Goal: Transaction & Acquisition: Purchase product/service

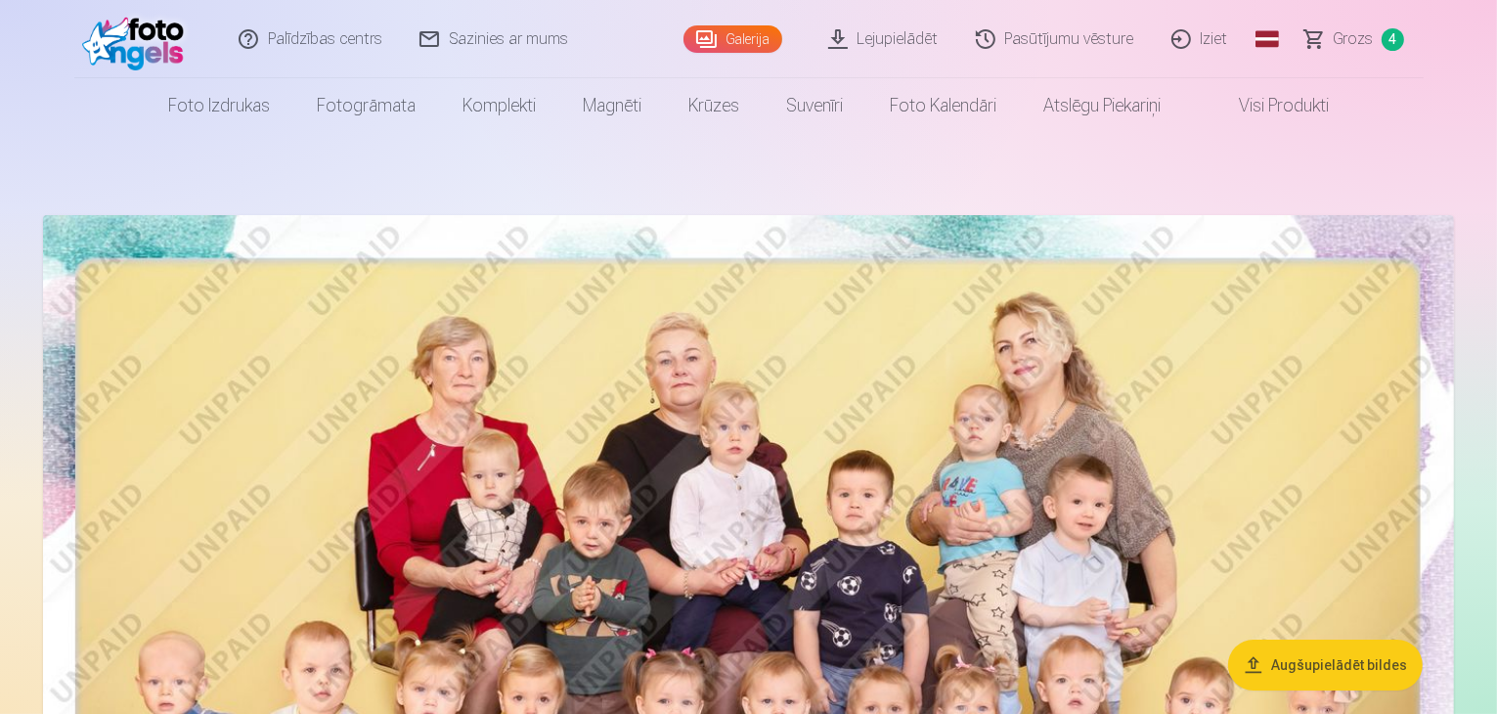
click at [1368, 42] on span "Grozs" at bounding box center [1353, 38] width 40 height 23
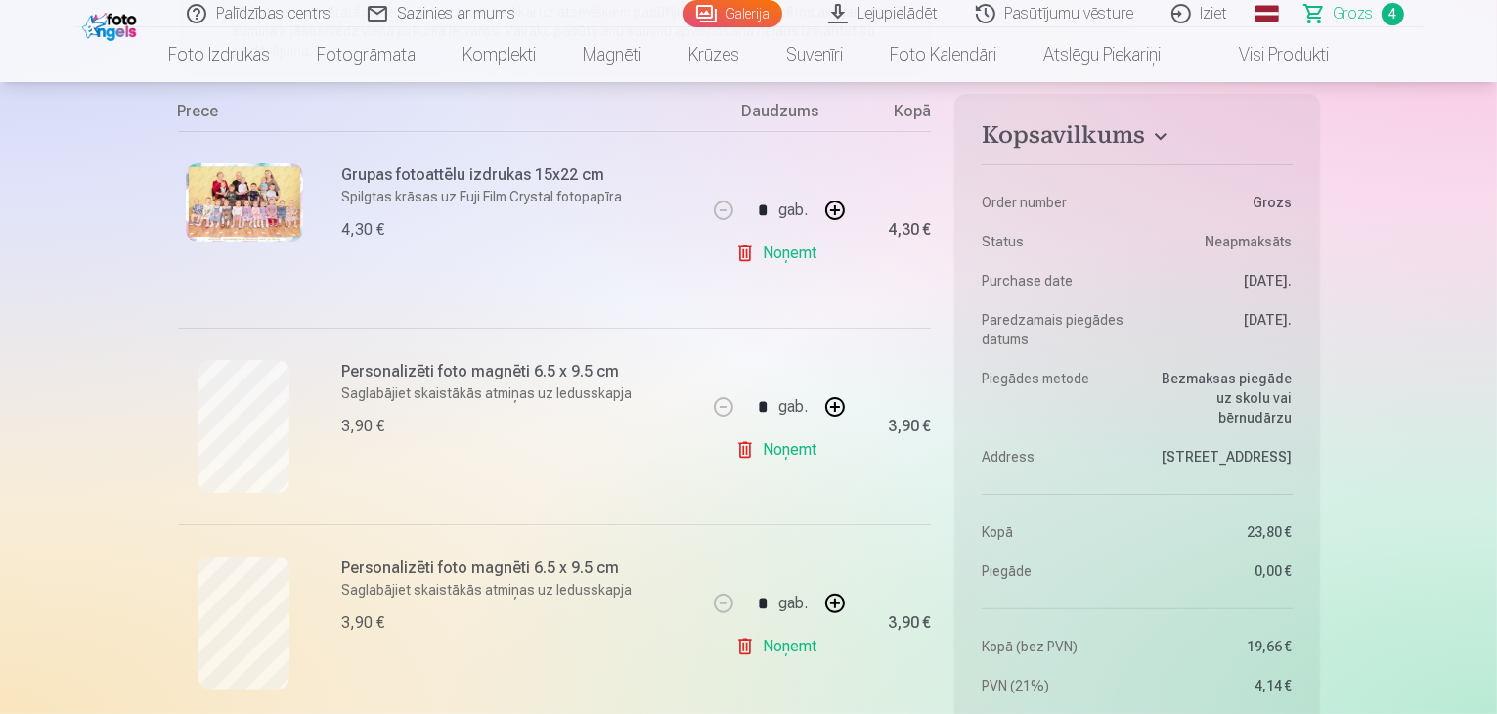
scroll to position [489, 0]
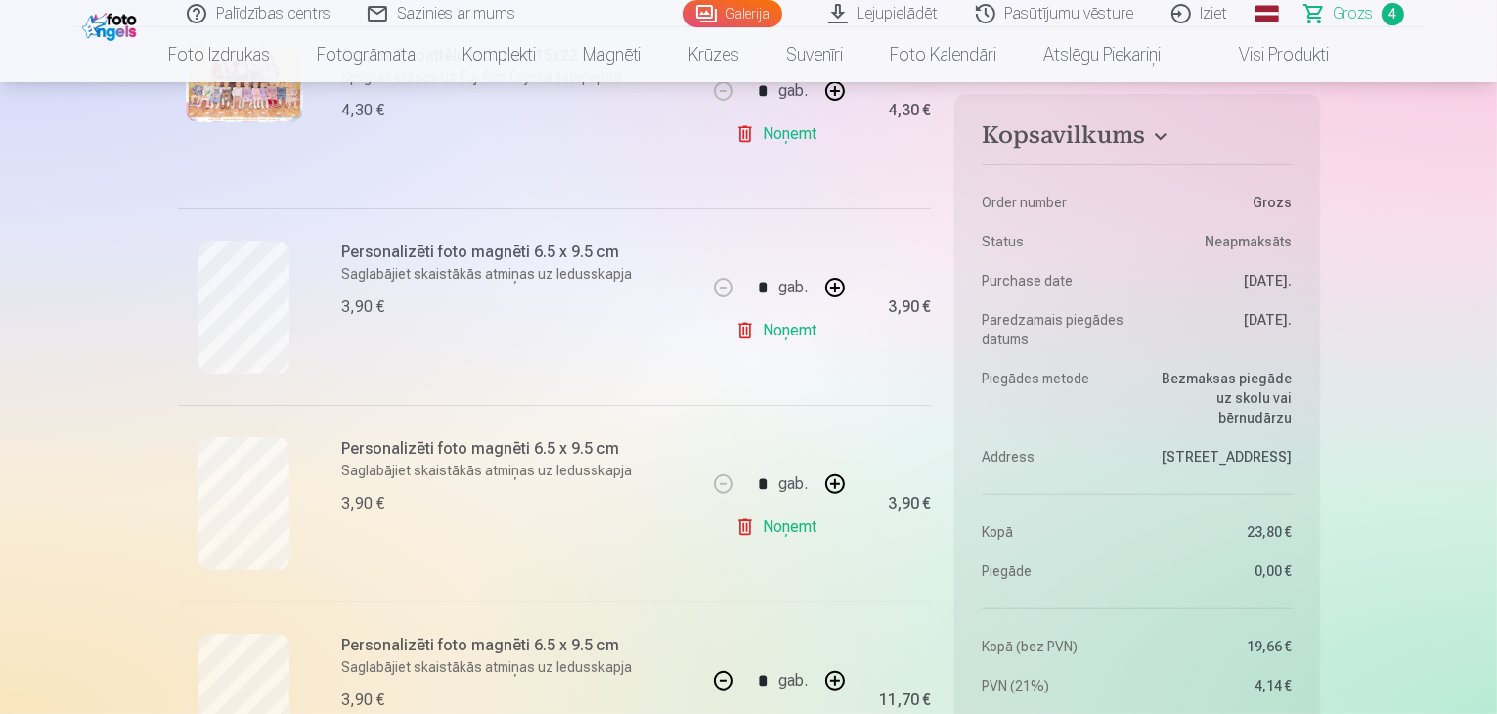
click at [801, 531] on link "Noņemt" at bounding box center [779, 526] width 89 height 39
type input "*"
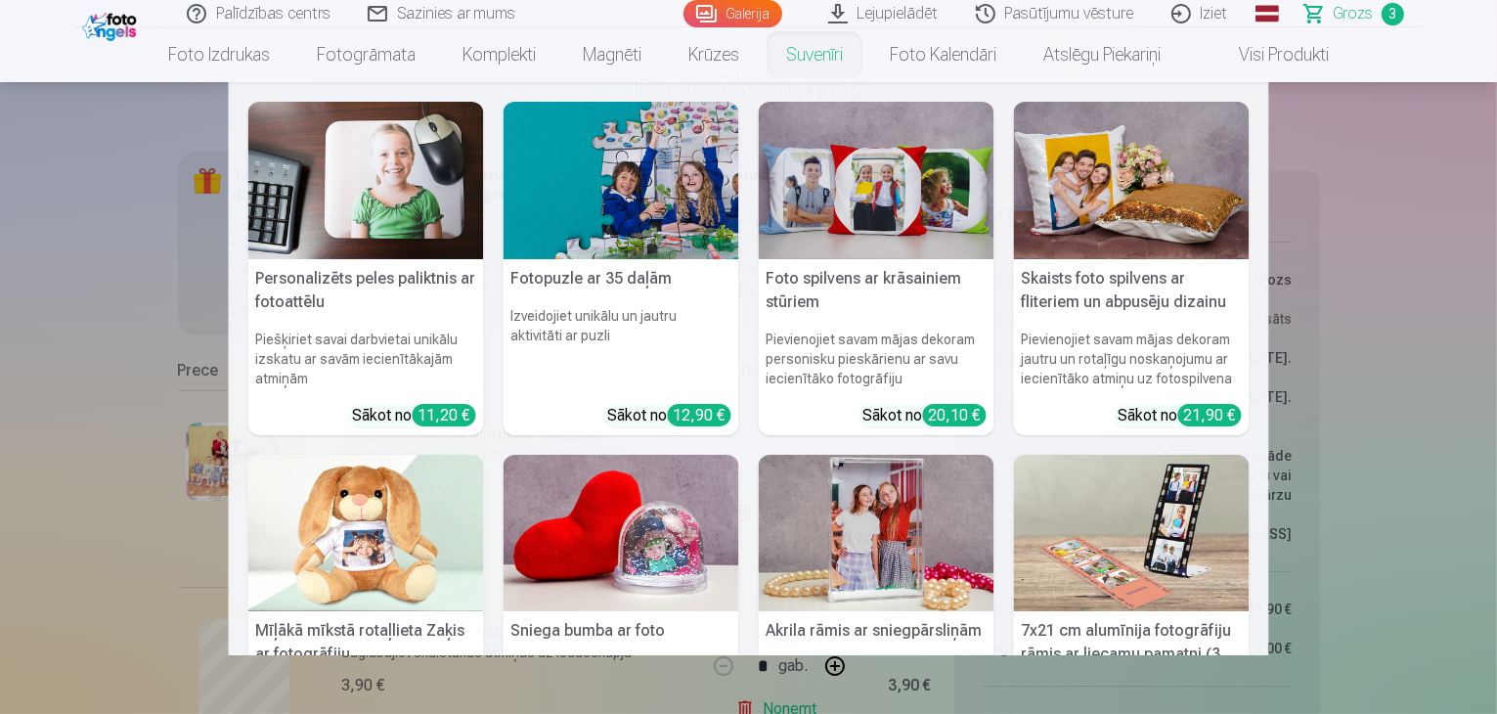
scroll to position [196, 0]
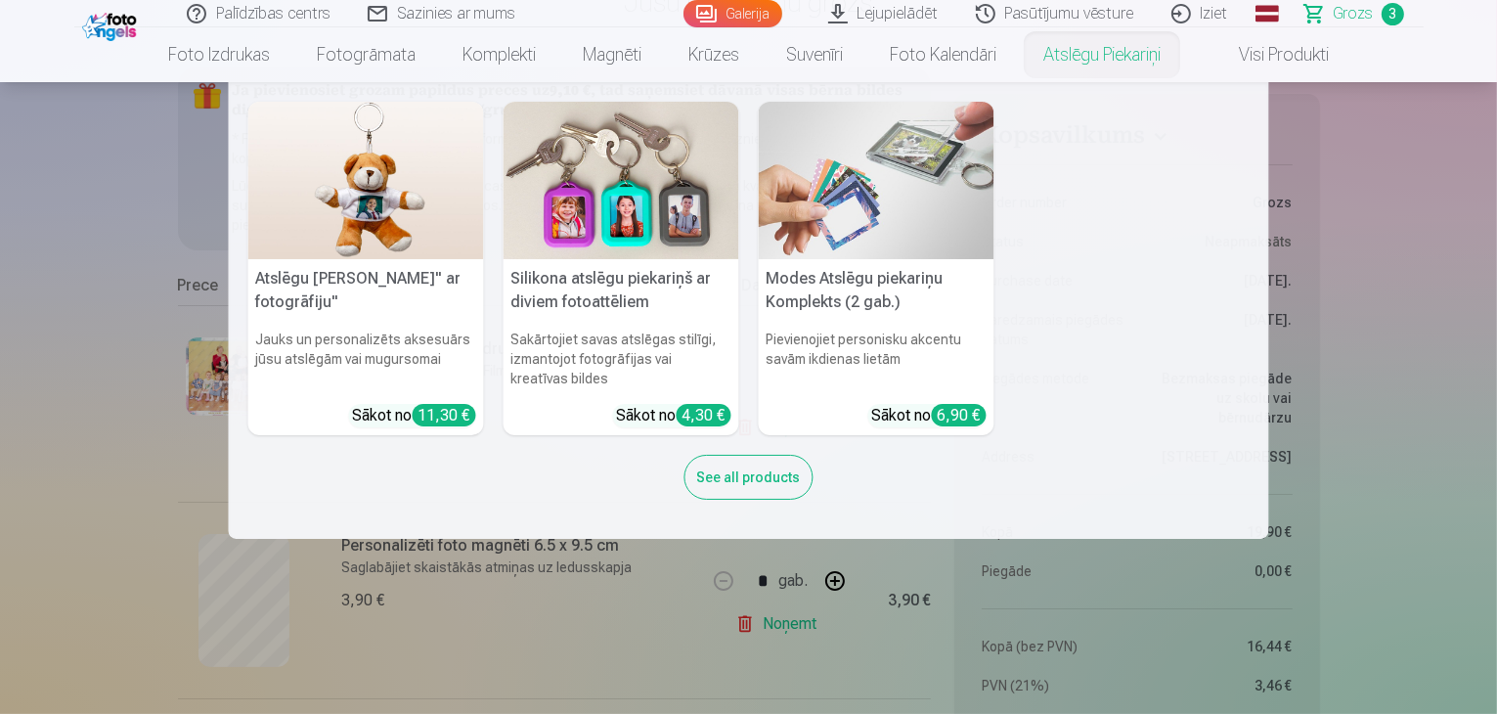
click at [626, 199] on img at bounding box center [621, 180] width 236 height 157
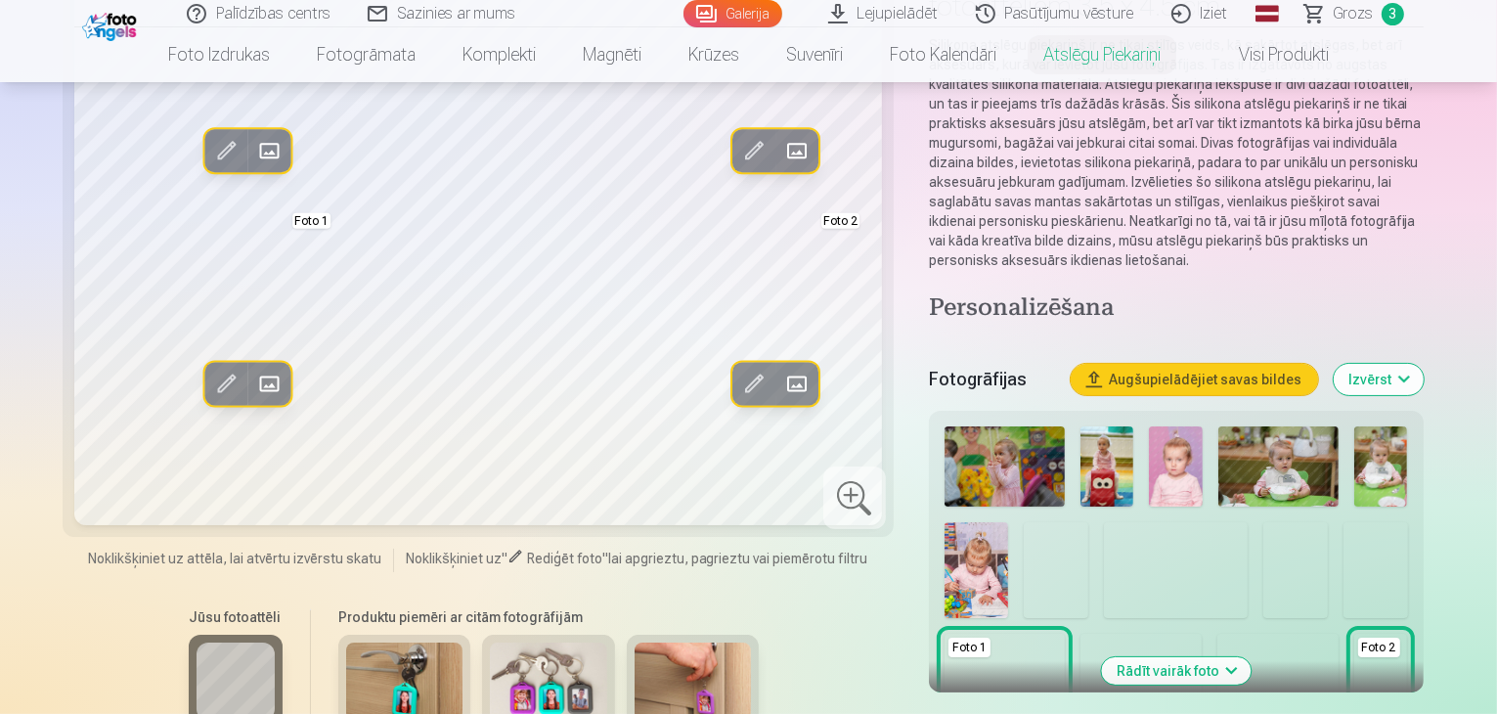
scroll to position [293, 0]
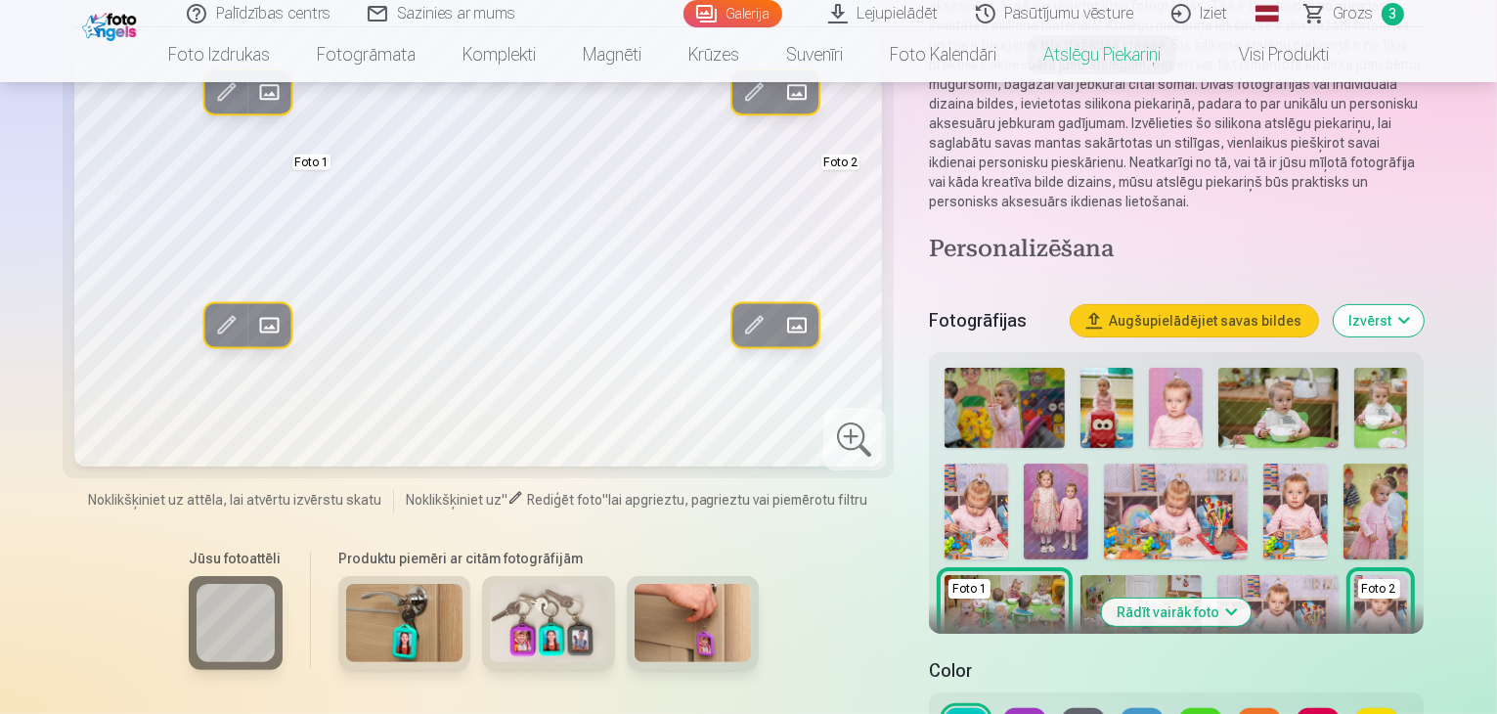
click at [1062, 708] on button at bounding box center [1083, 723] width 43 height 31
click at [1174, 380] on img at bounding box center [1176, 408] width 54 height 80
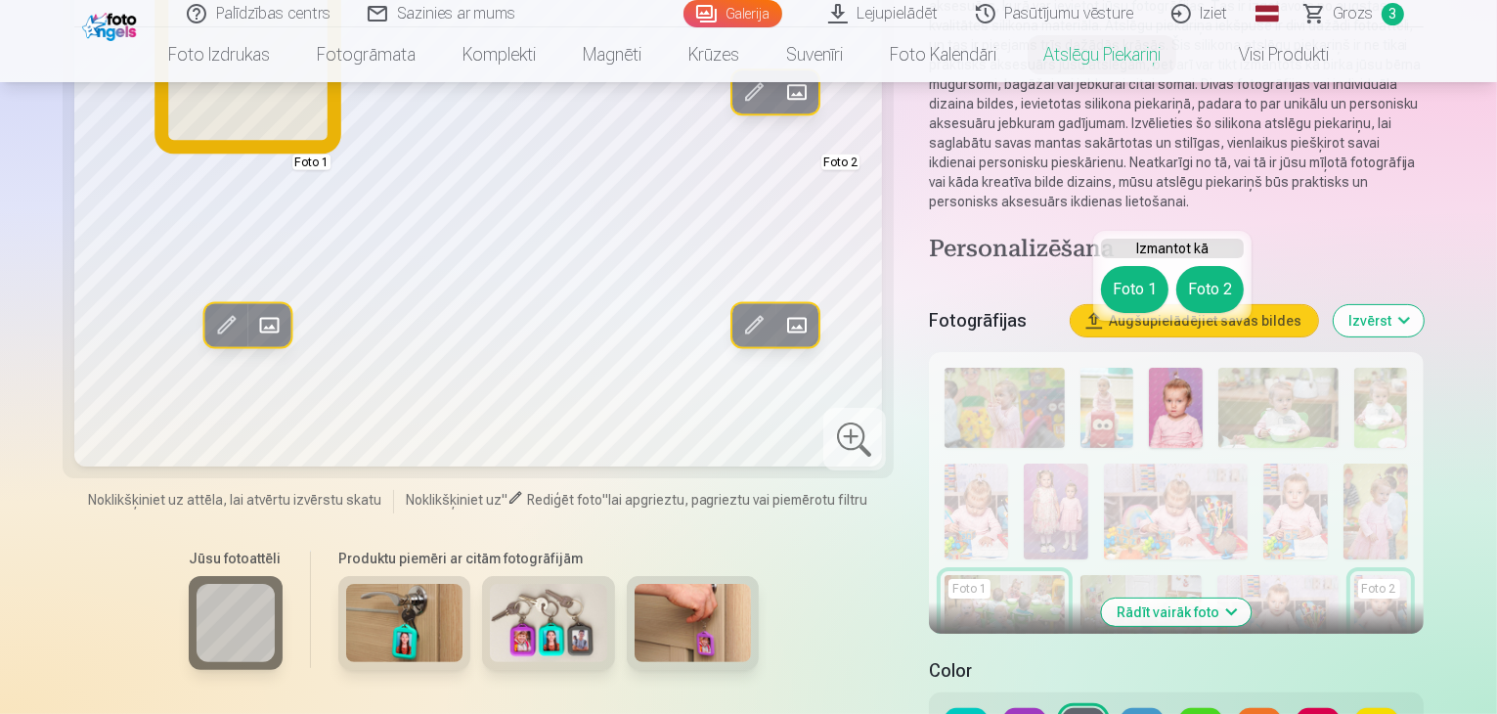
click at [1137, 290] on button "Foto 1" at bounding box center [1134, 289] width 67 height 47
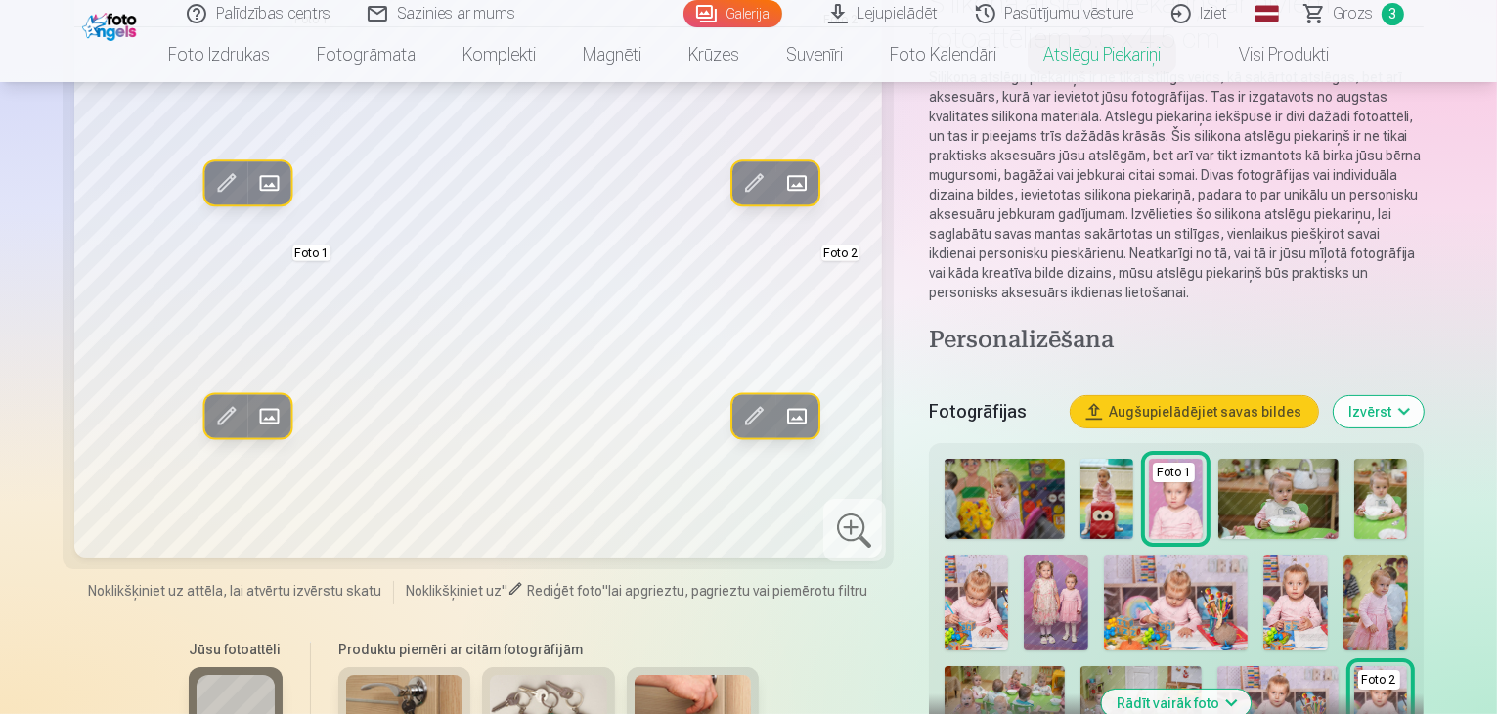
scroll to position [196, 0]
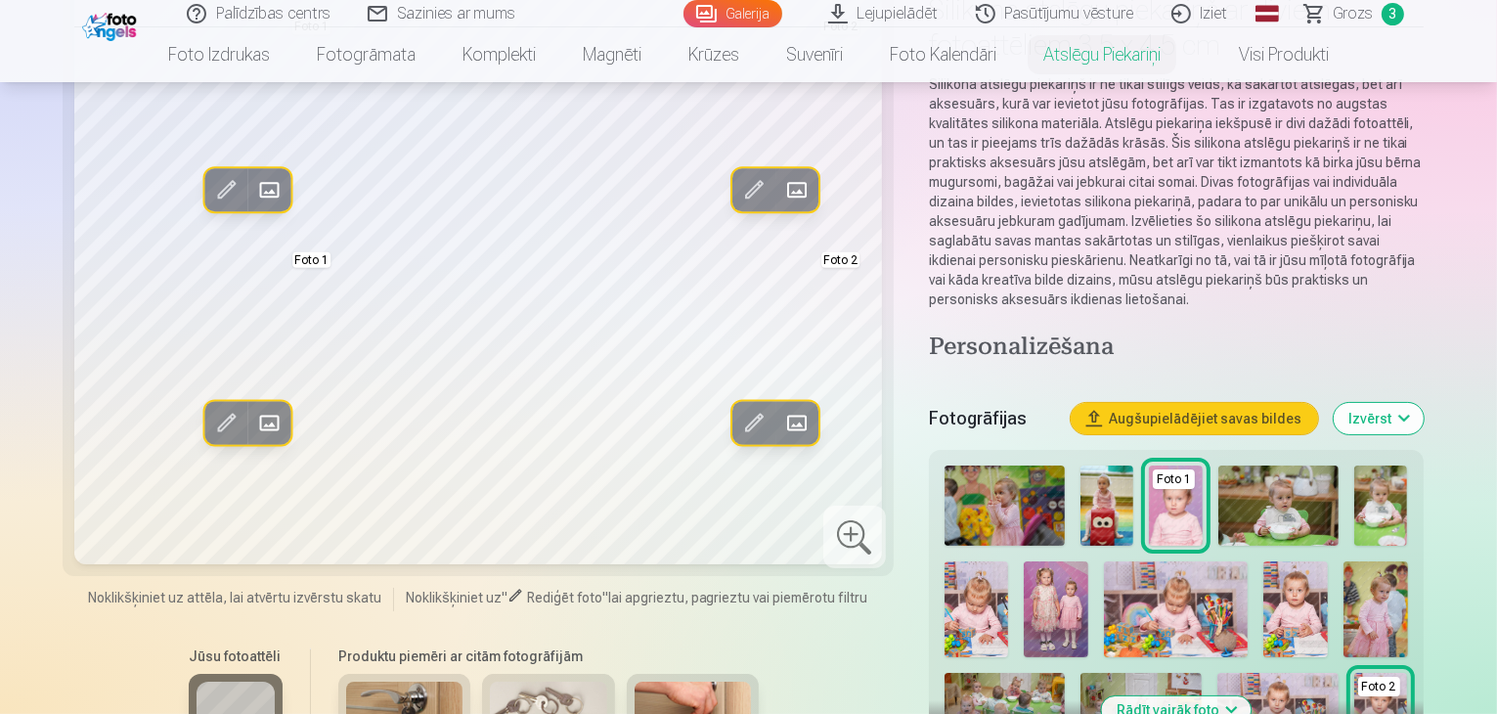
click at [1215, 696] on button "Rādīt vairāk foto" at bounding box center [1176, 709] width 150 height 27
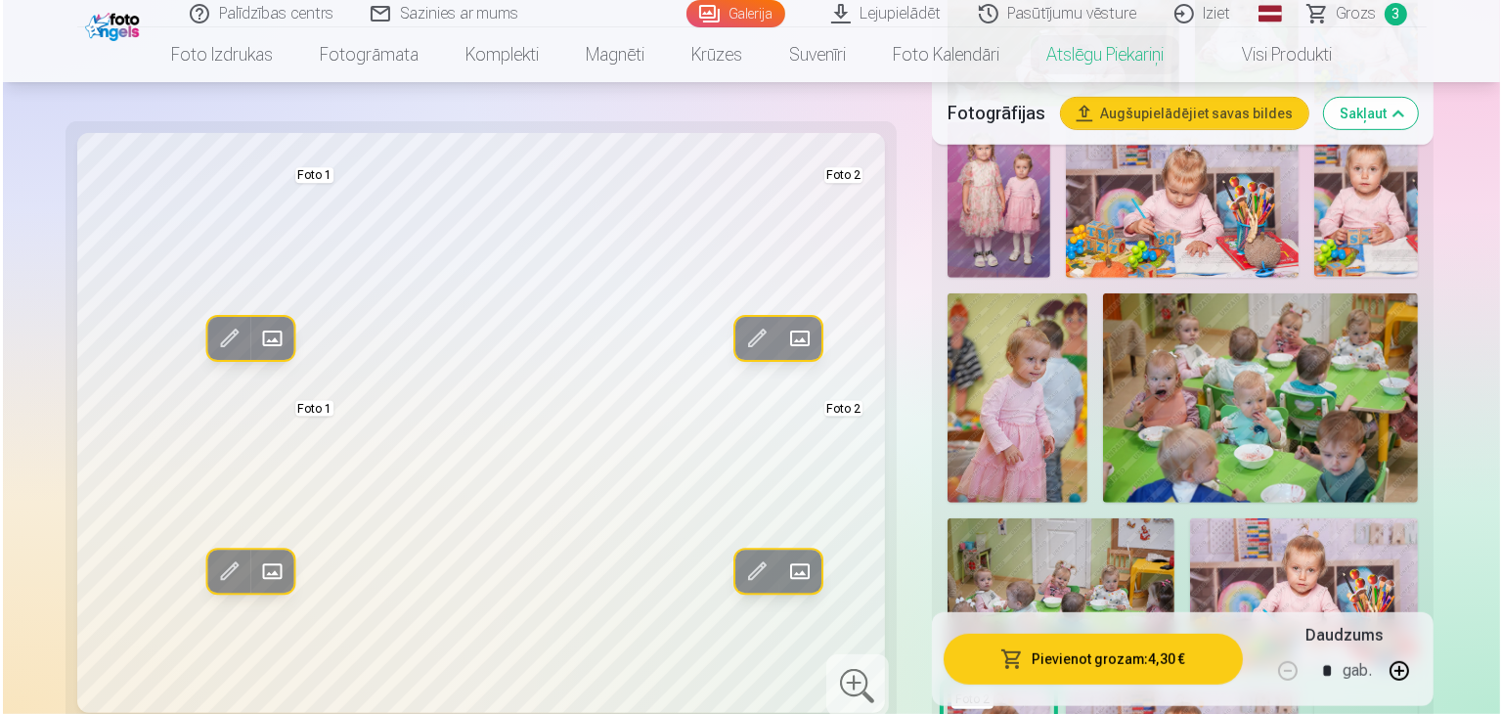
scroll to position [1075, 0]
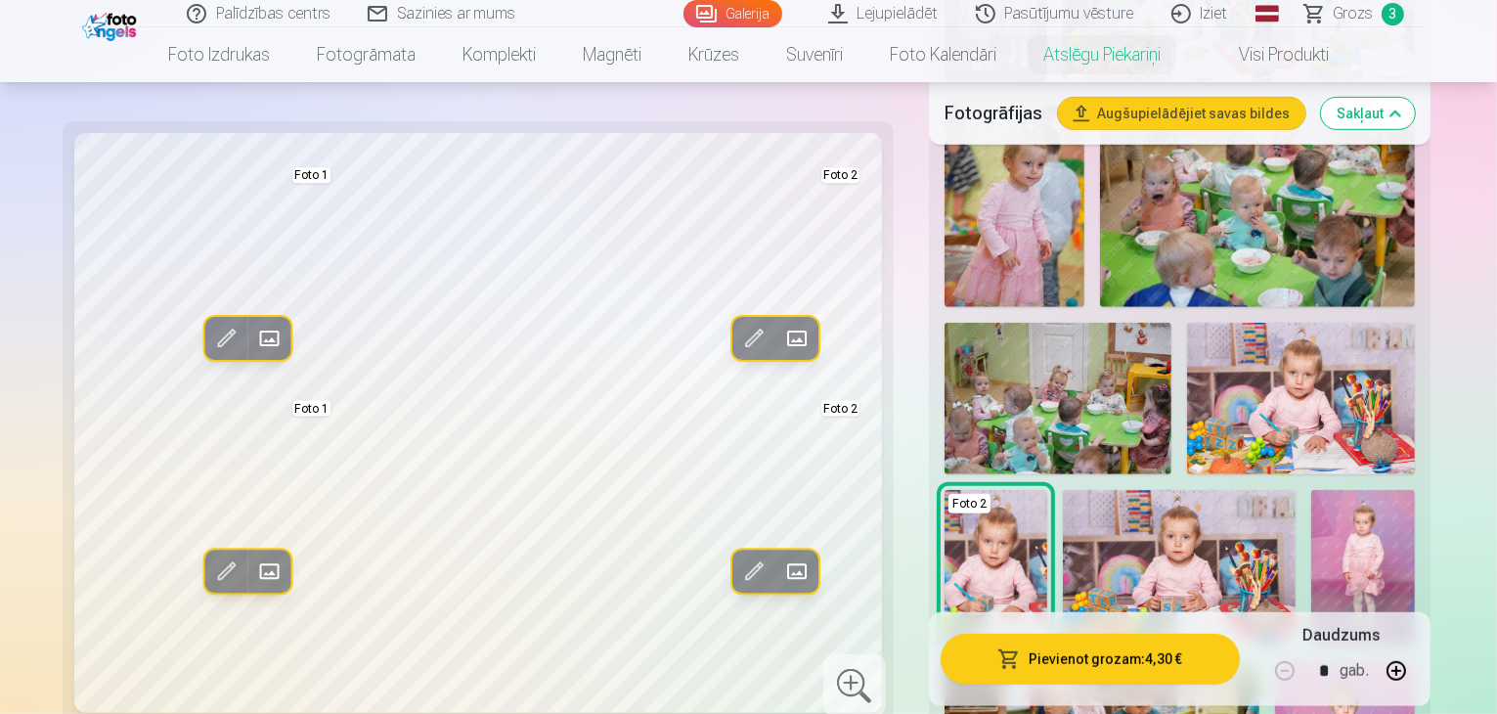
click at [1048, 490] on img at bounding box center [996, 567] width 104 height 154
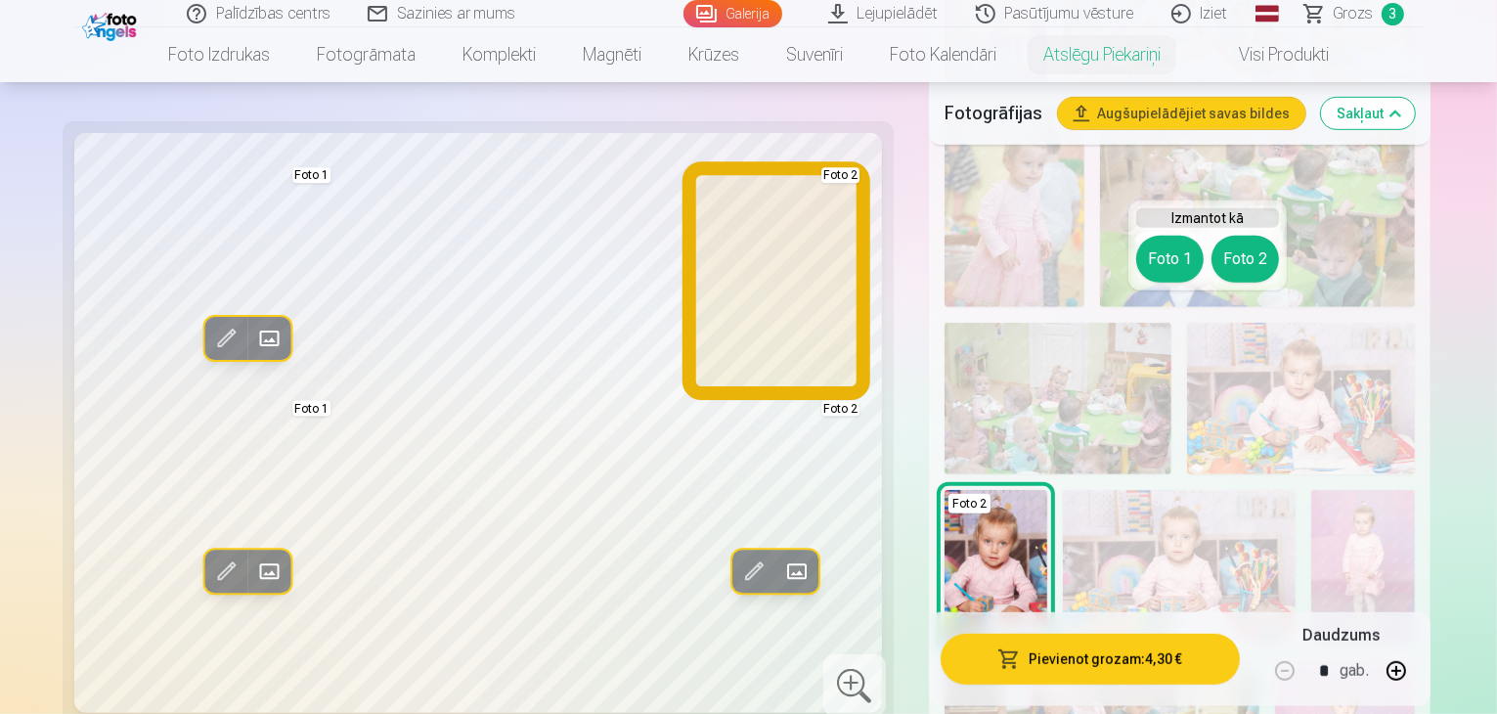
click at [1240, 258] on button "Foto 2" at bounding box center [1244, 259] width 67 height 47
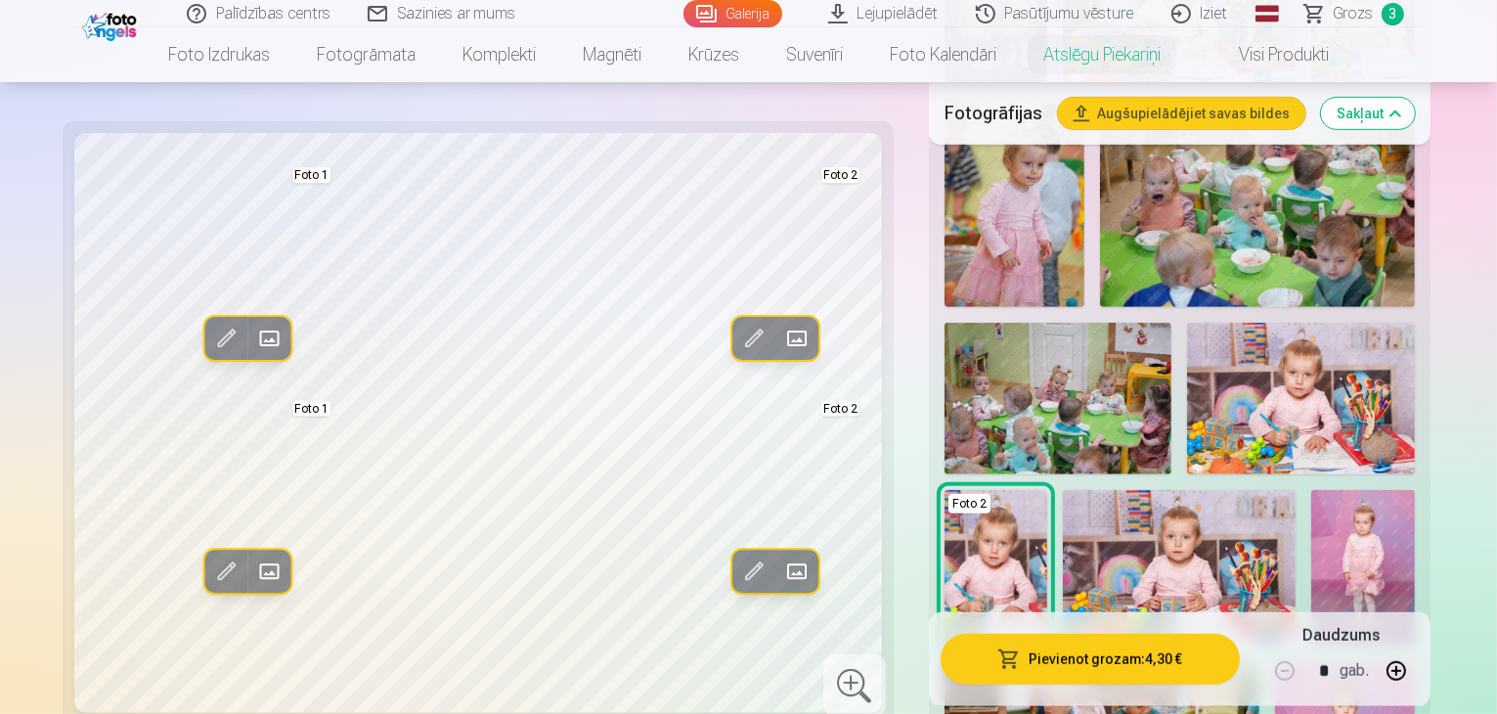
click at [1107, 662] on button "Pievienot grozam : 4,30 €" at bounding box center [1089, 658] width 299 height 51
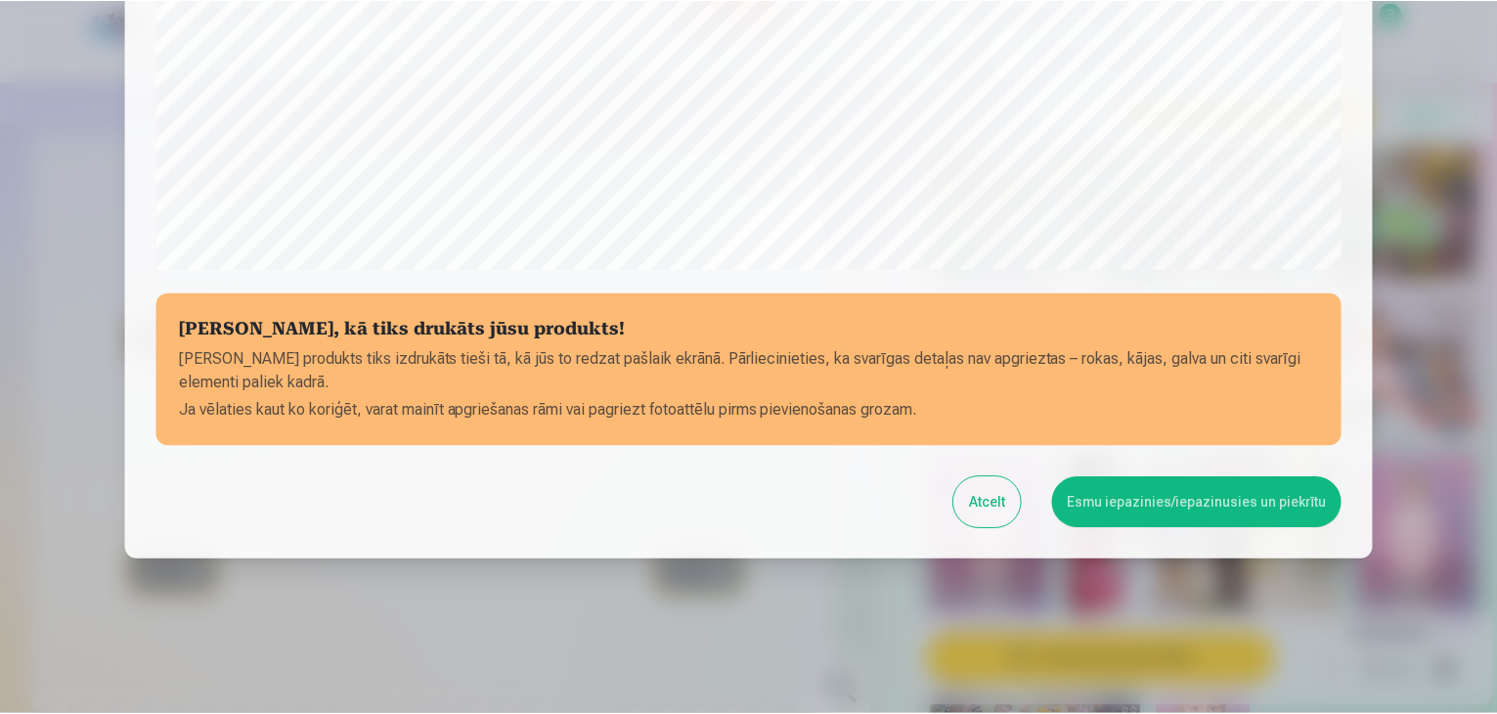
scroll to position [694, 0]
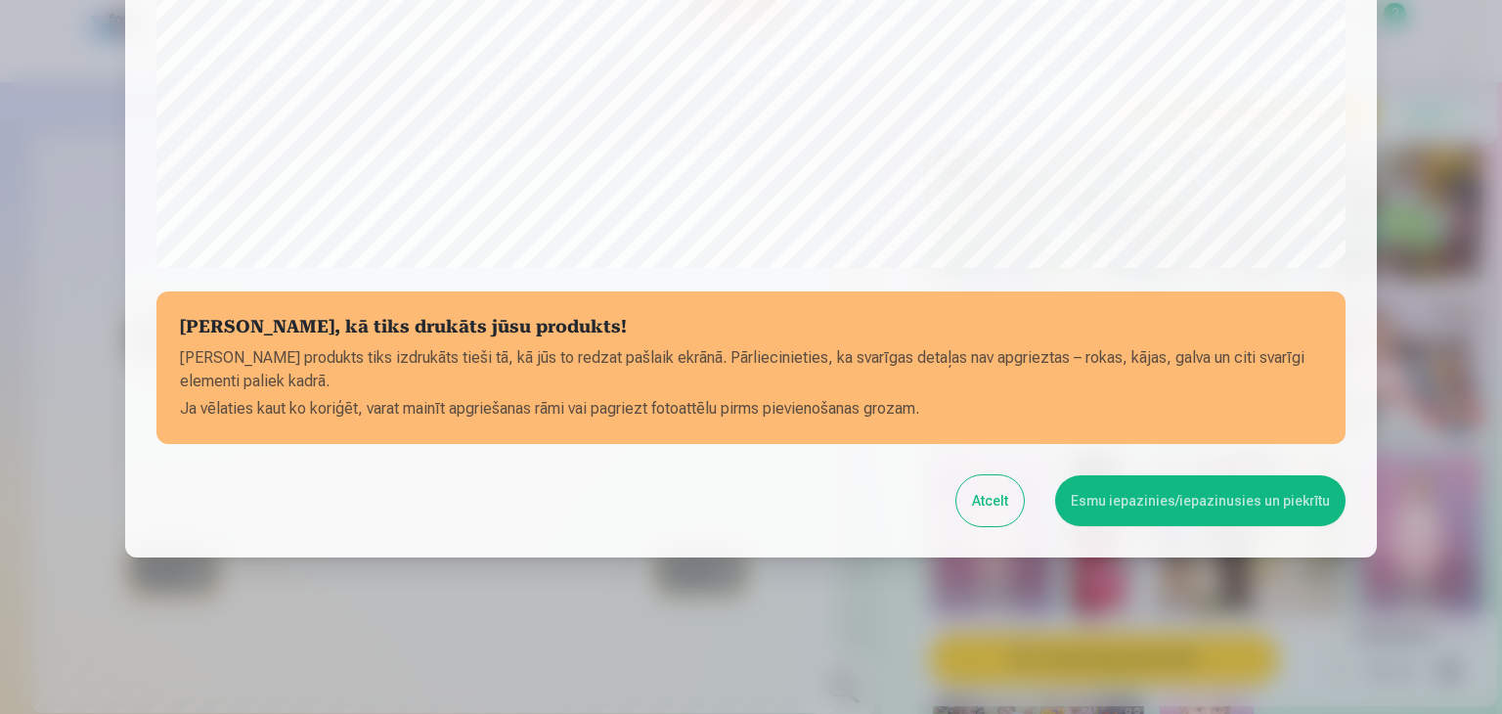
click at [1145, 492] on button "Esmu iepazinies/iepazinusies un piekrītu" at bounding box center [1200, 500] width 290 height 51
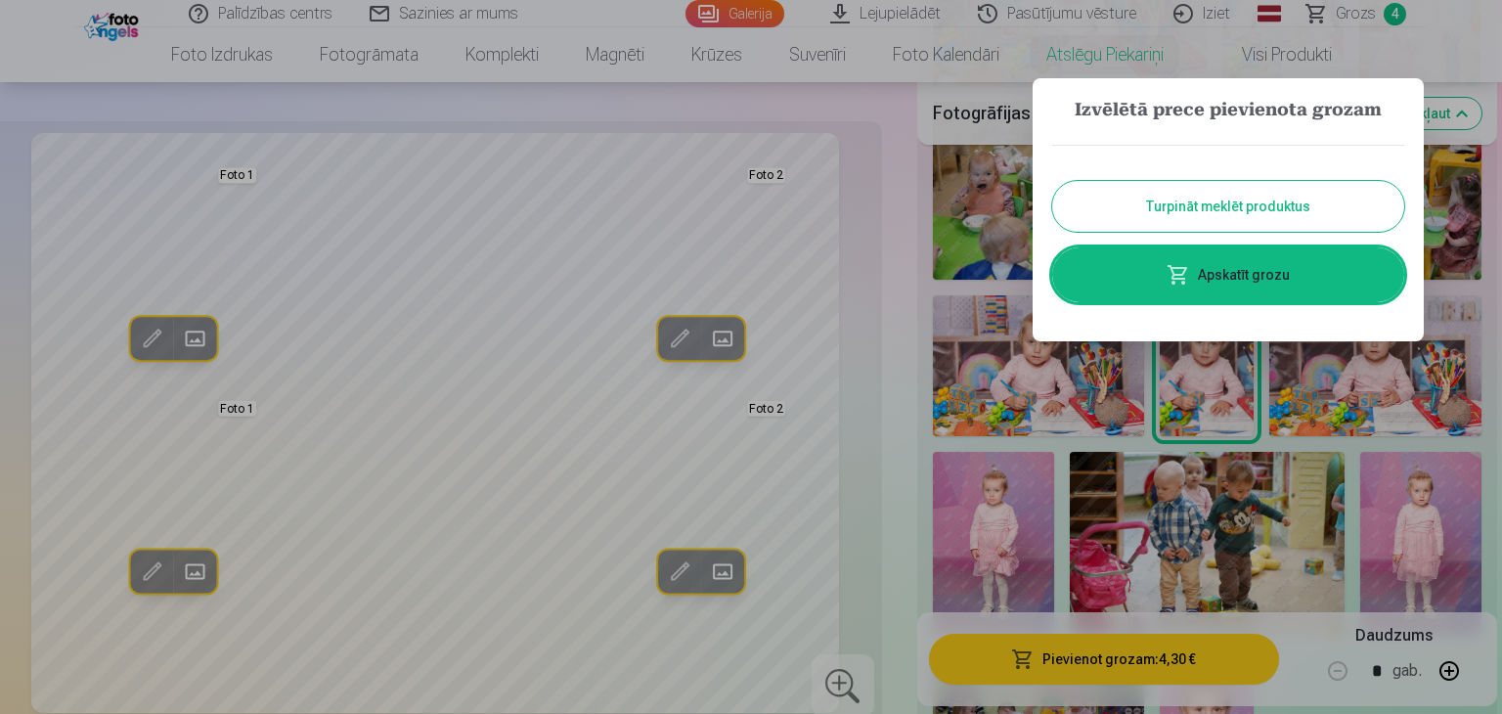
click at [1181, 212] on button "Turpināt meklēt produktus" at bounding box center [1228, 206] width 352 height 51
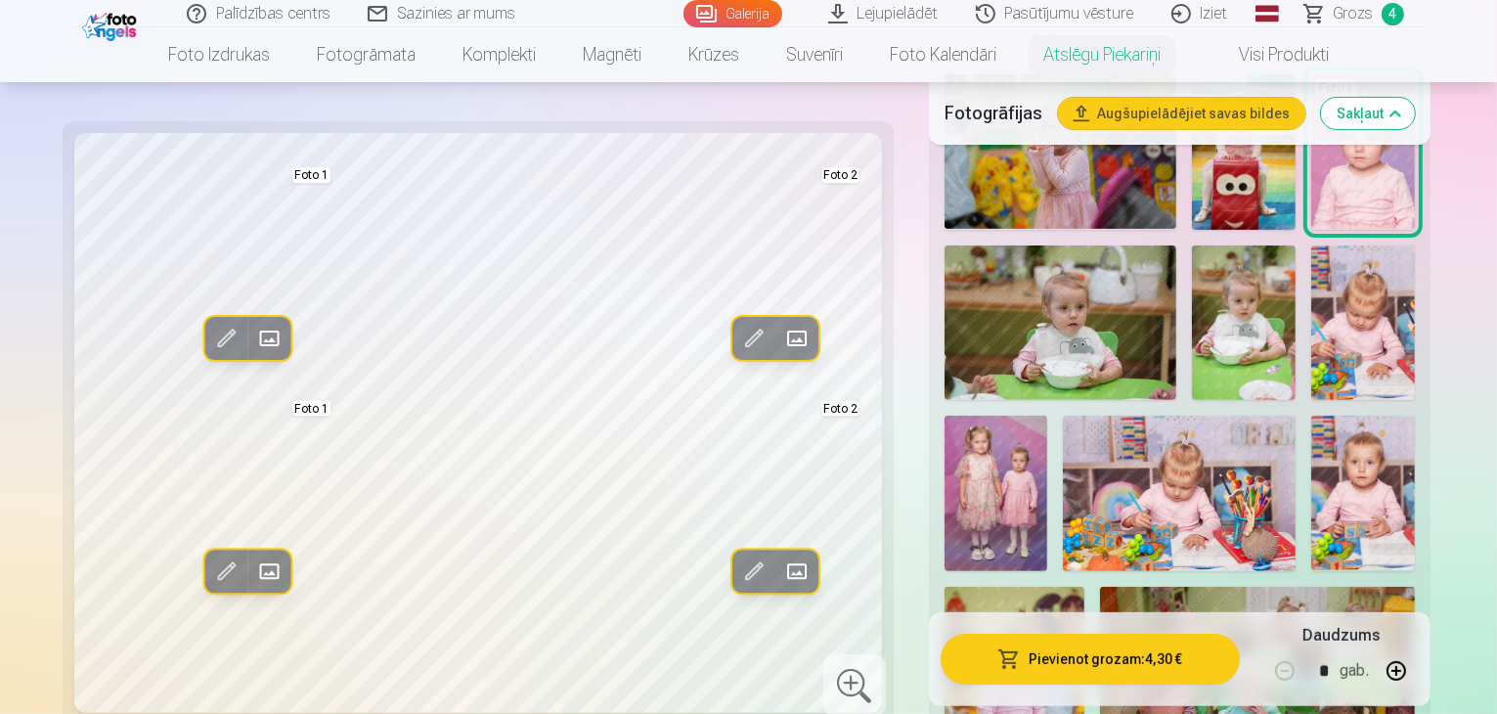
scroll to position [98, 0]
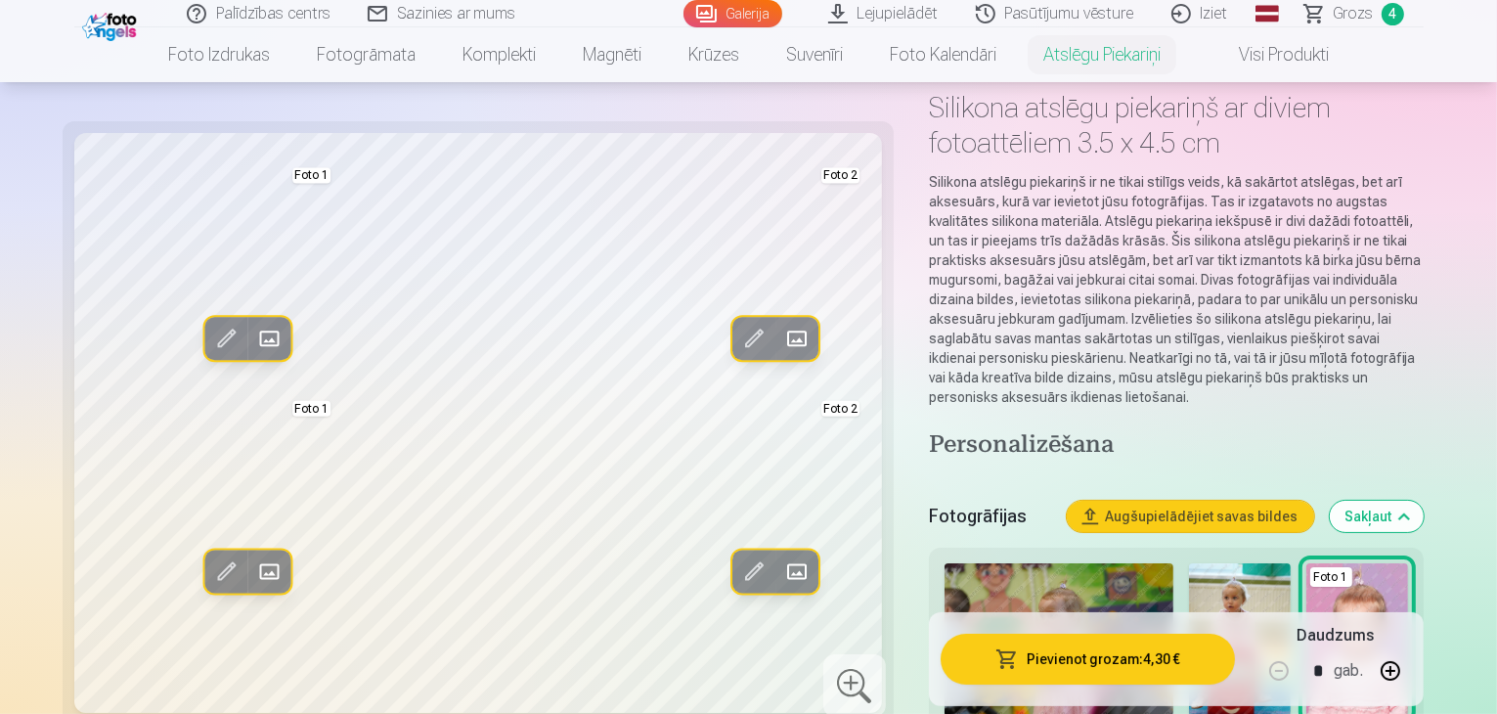
click at [1362, 15] on span "Grozs" at bounding box center [1353, 13] width 40 height 23
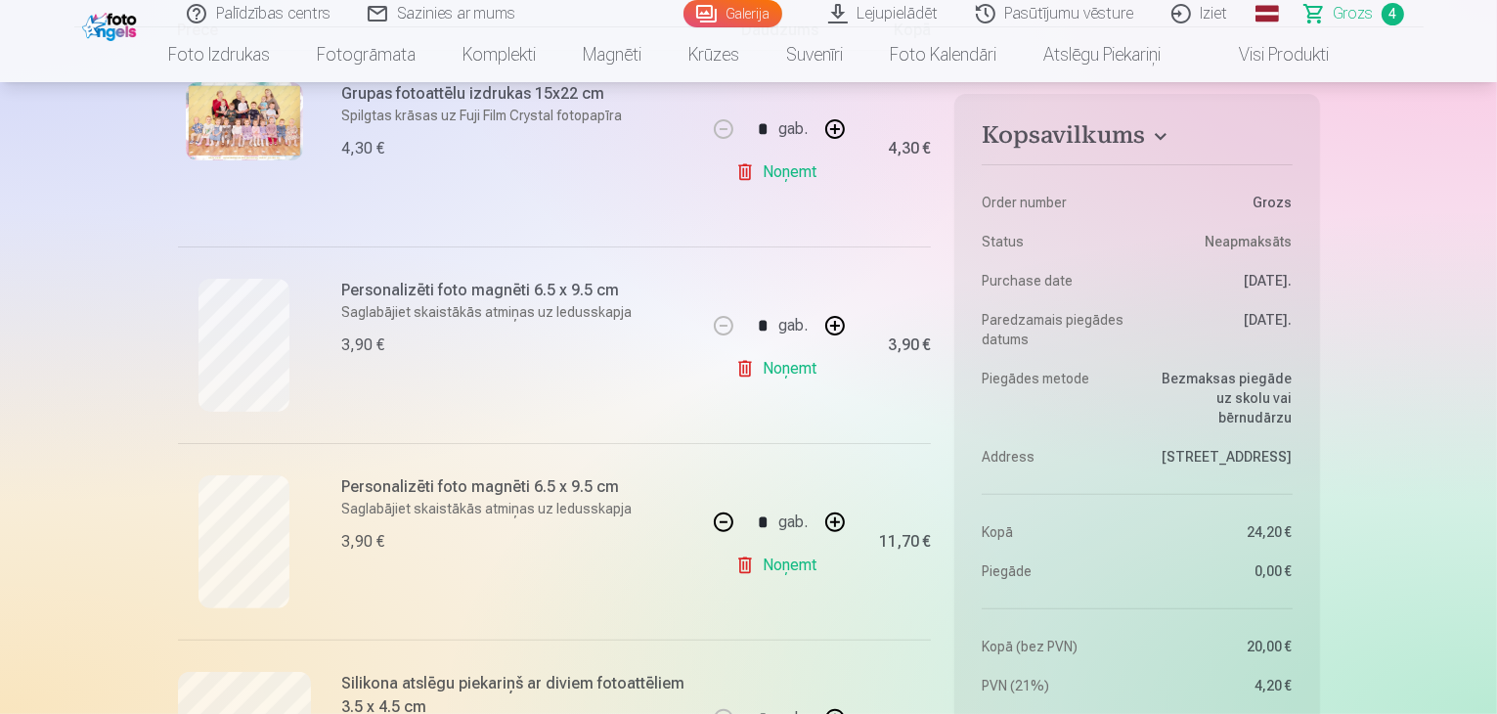
scroll to position [391, 0]
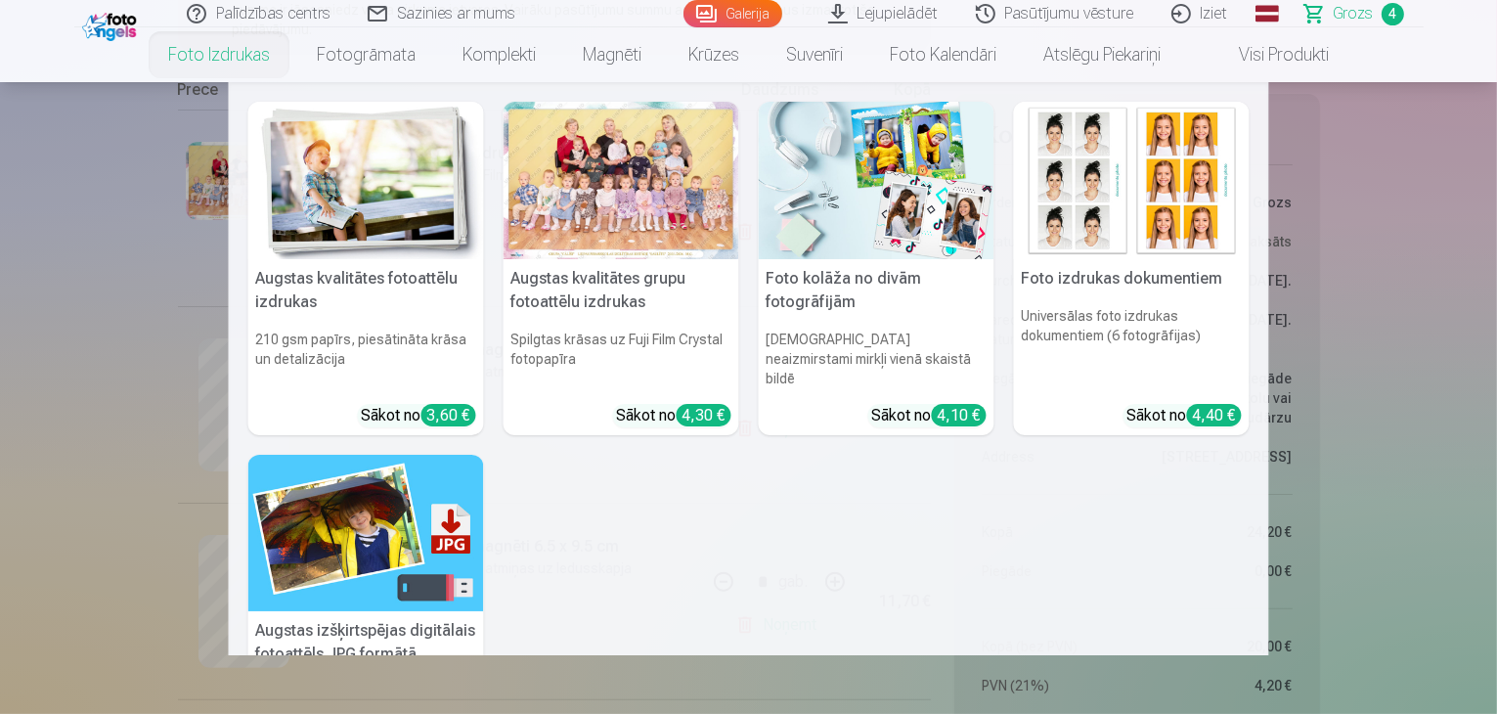
click at [326, 208] on img at bounding box center [366, 180] width 236 height 157
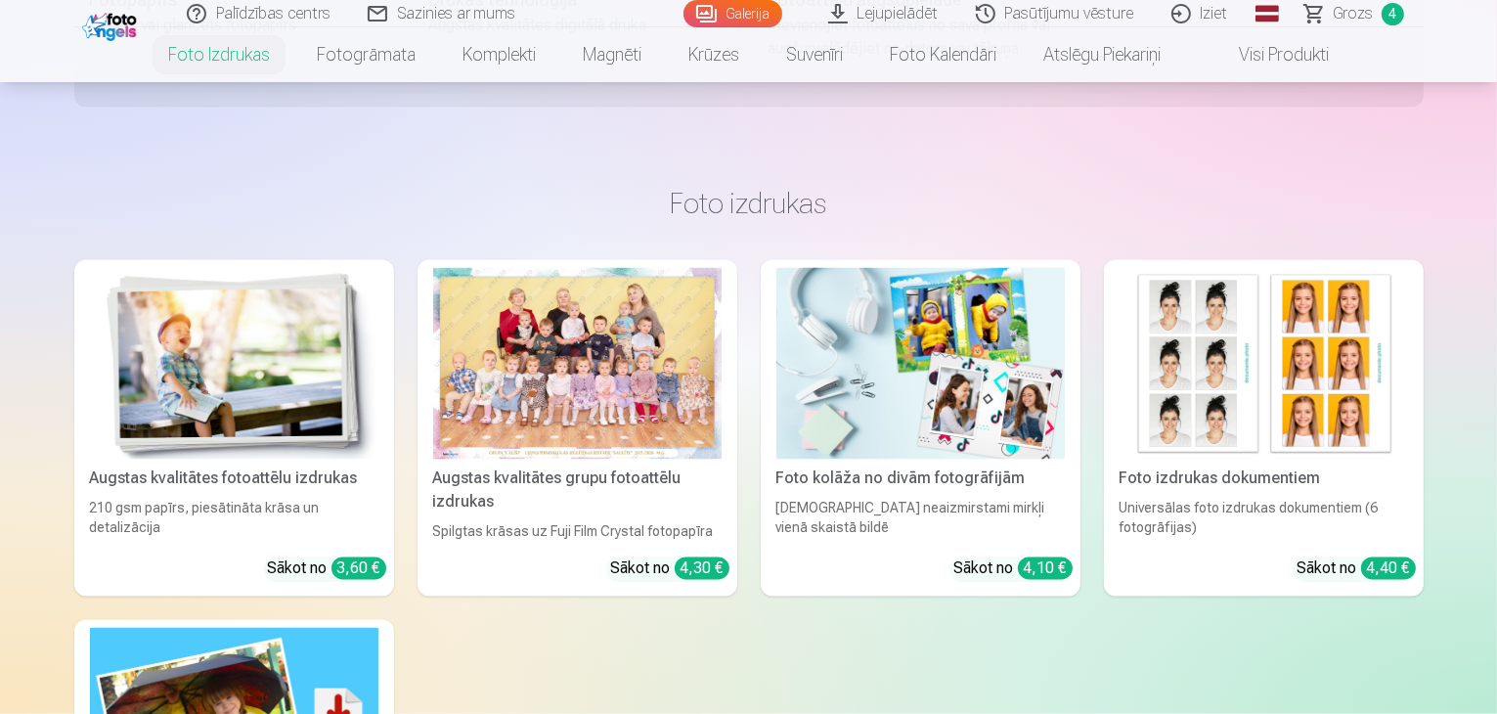
scroll to position [3226, 0]
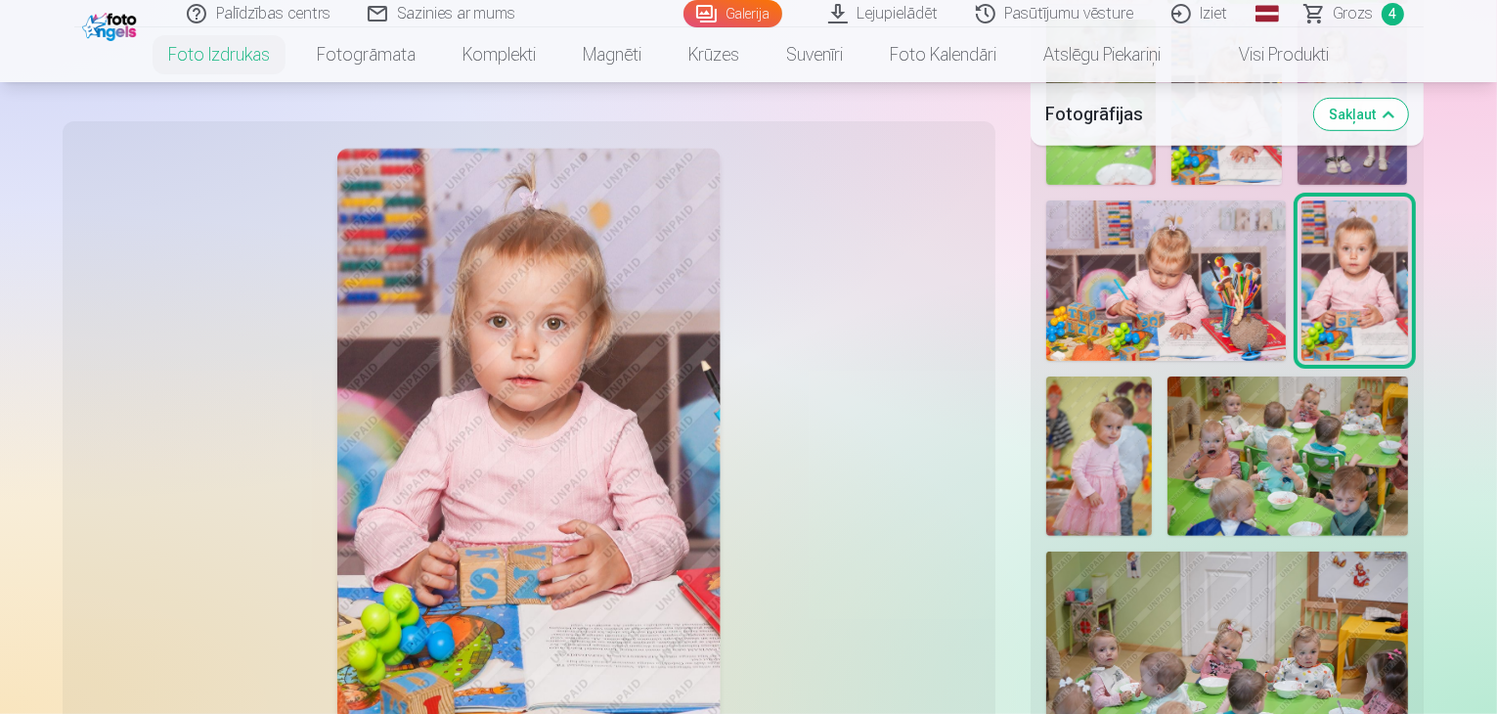
scroll to position [782, 0]
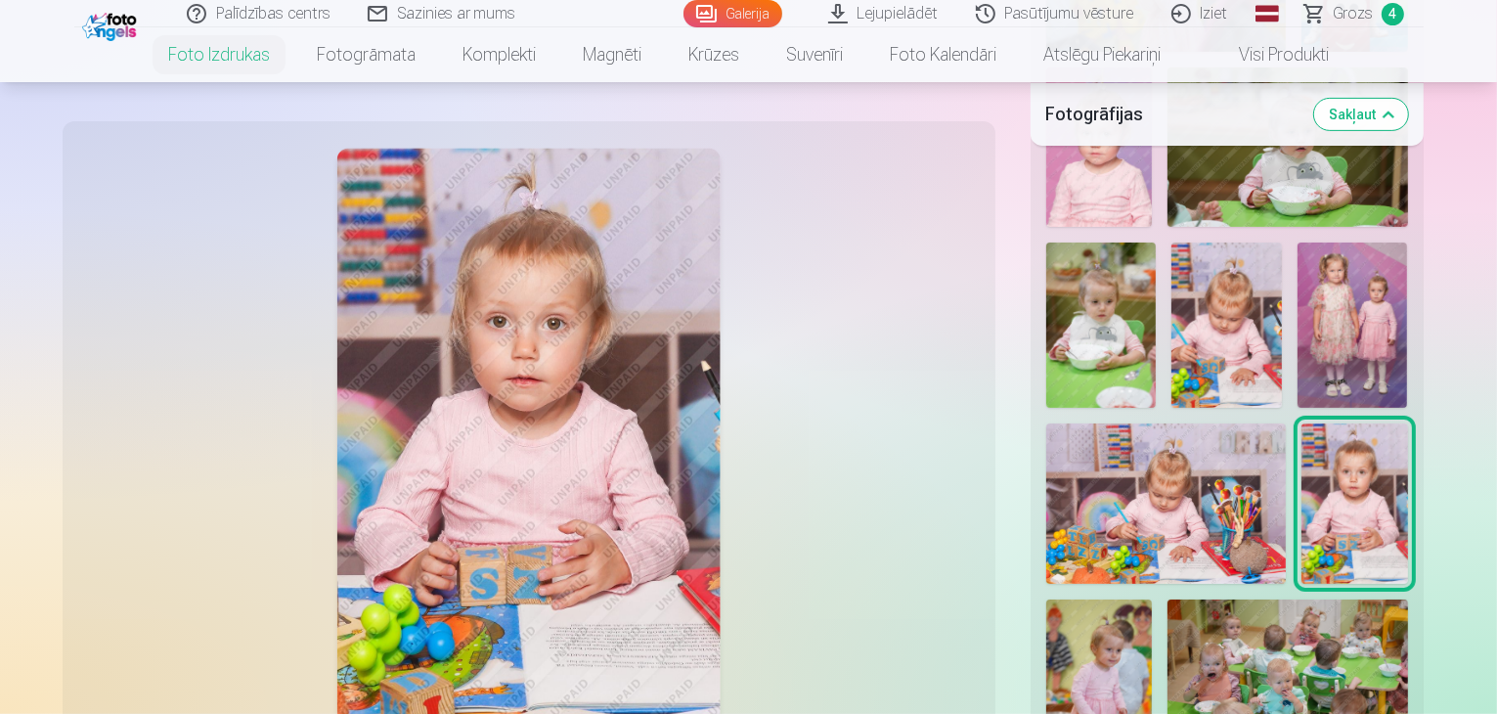
click at [1297, 246] on img at bounding box center [1352, 324] width 110 height 165
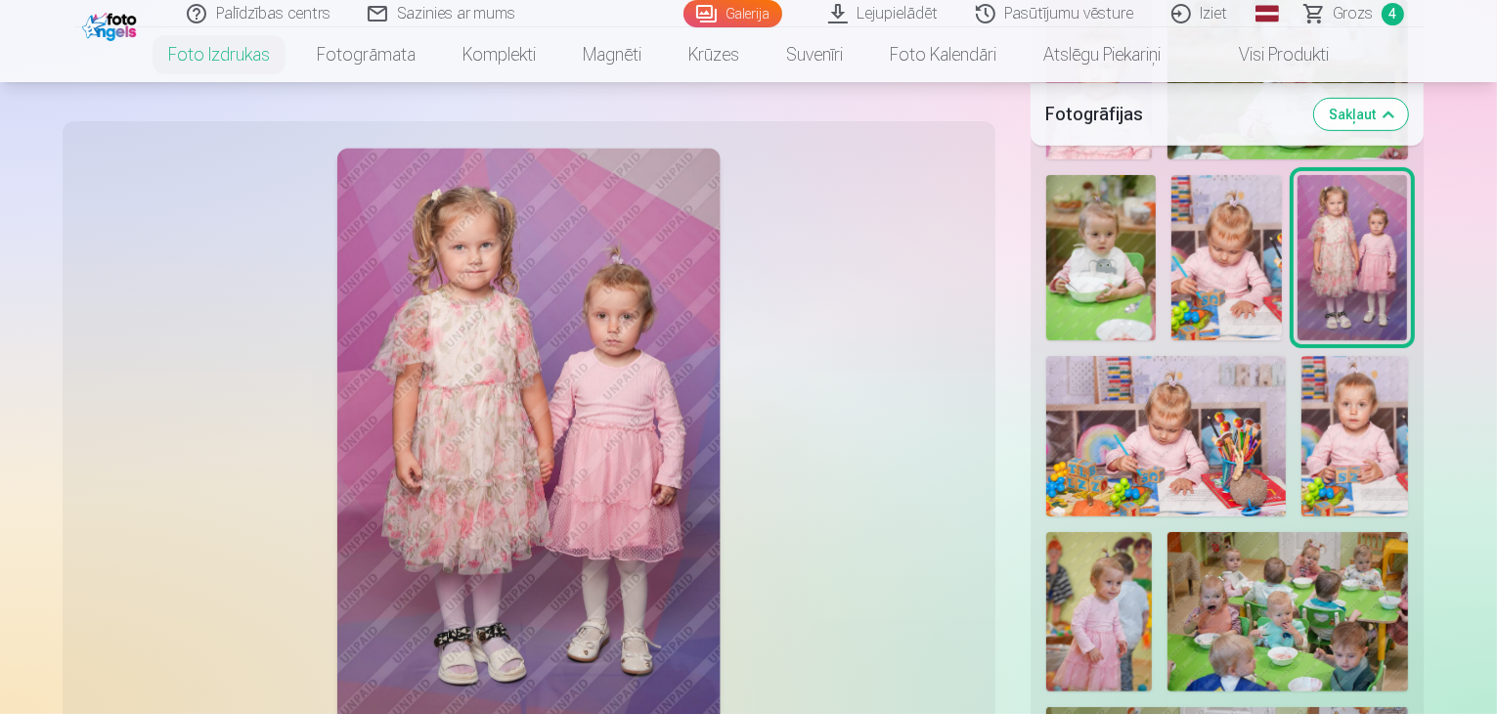
scroll to position [880, 0]
